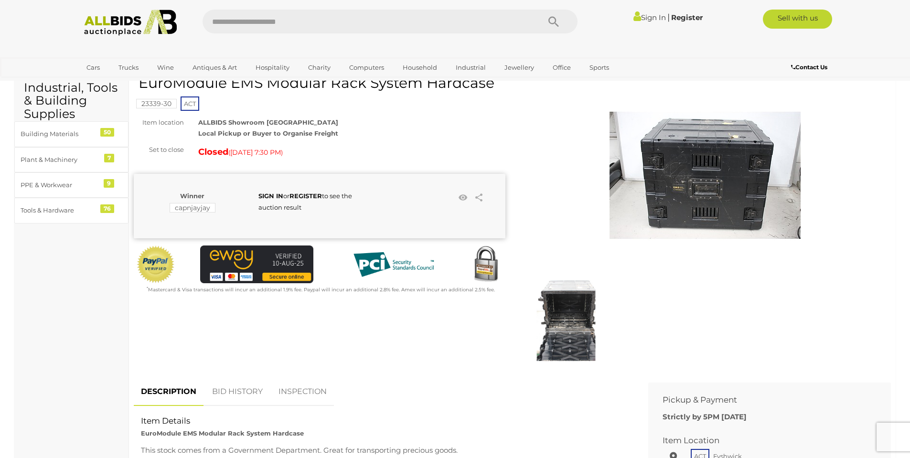
scroll to position [46, 0]
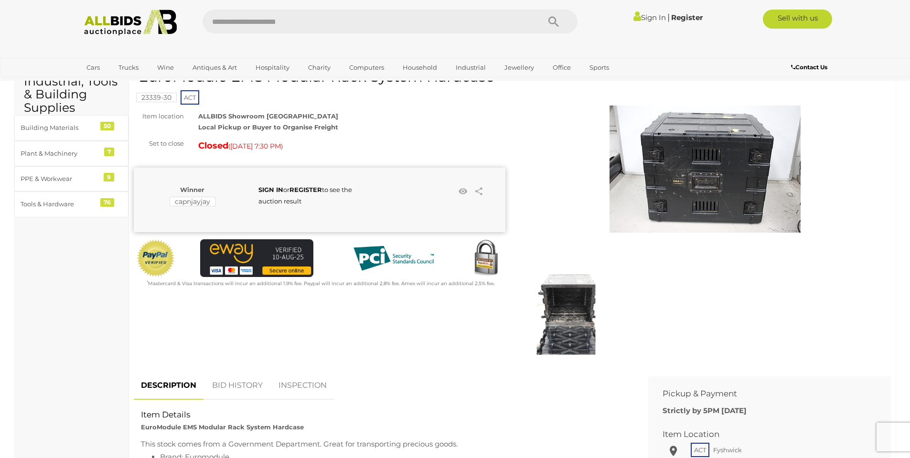
click at [569, 322] on img at bounding box center [566, 311] width 88 height 88
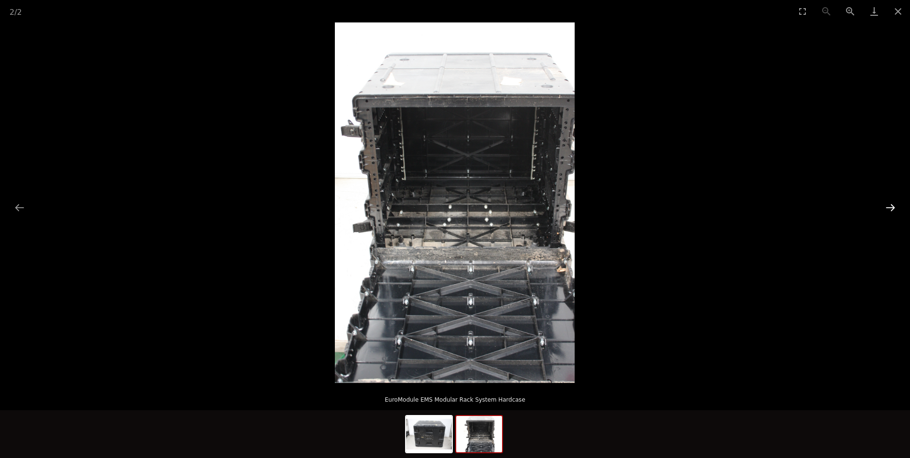
click at [891, 206] on button "Next slide" at bounding box center [890, 207] width 20 height 19
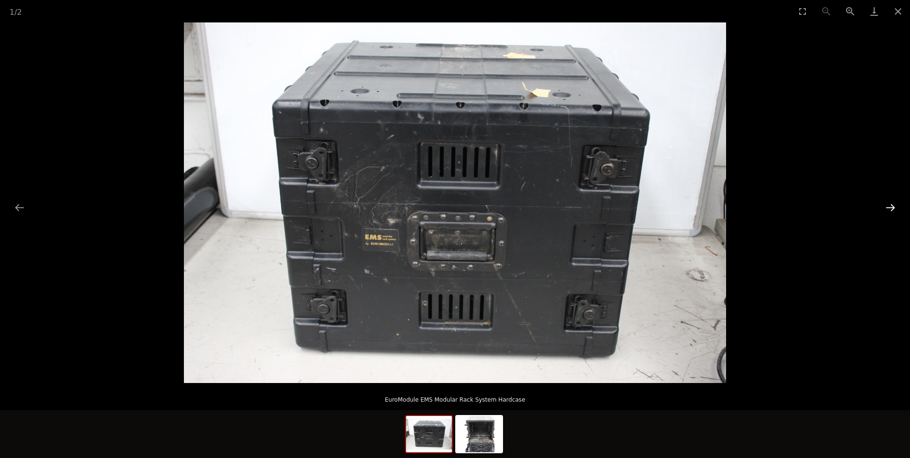
click at [891, 206] on button "Next slide" at bounding box center [890, 207] width 20 height 19
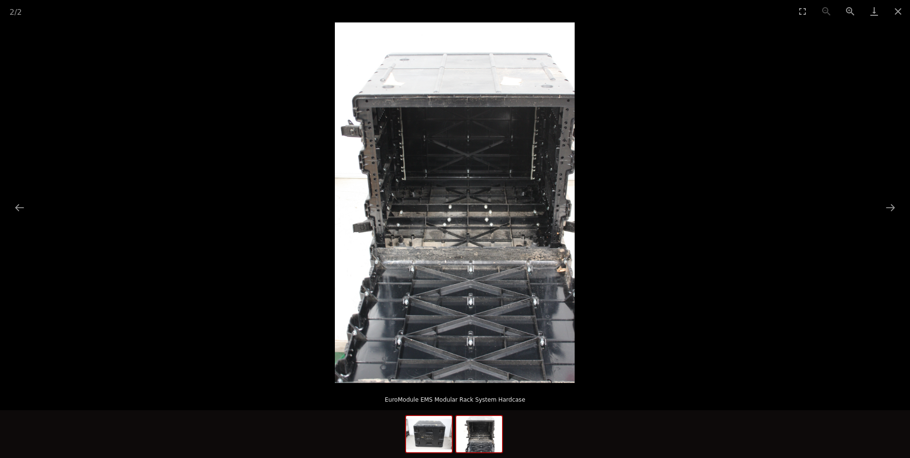
click at [438, 427] on img at bounding box center [429, 434] width 46 height 36
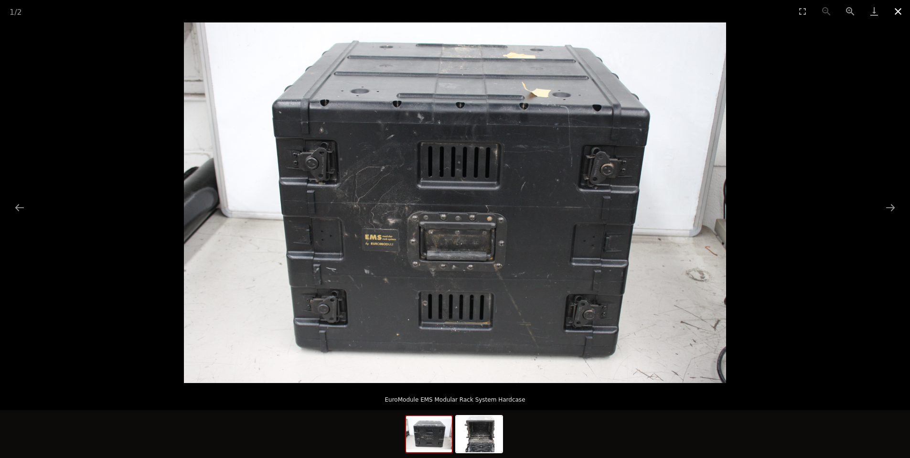
click at [901, 12] on button "Close gallery" at bounding box center [898, 11] width 24 height 22
